Goal: Task Accomplishment & Management: Complete application form

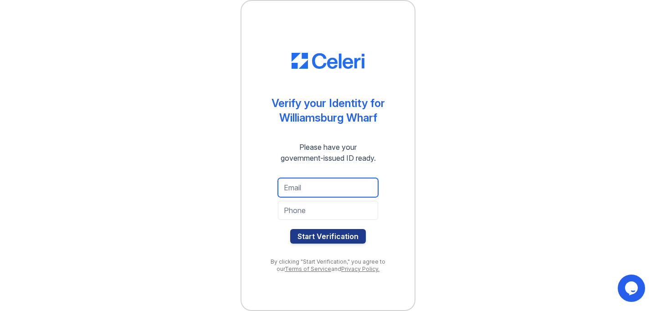
click at [299, 187] on input "email" at bounding box center [328, 187] width 100 height 19
type input "crasdal@gmail.com"
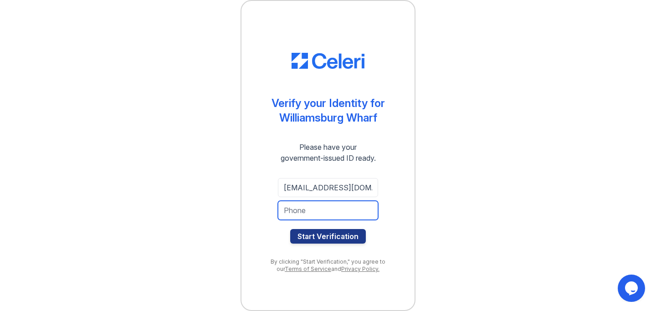
click at [304, 216] on input "tel" at bounding box center [328, 210] width 100 height 19
type input "8586996638"
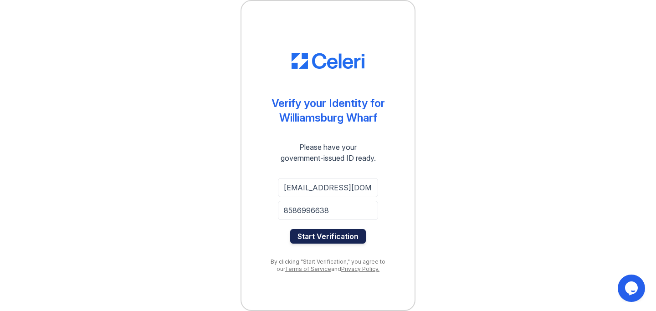
click at [312, 238] on button "Start Verification" at bounding box center [328, 236] width 76 height 15
